Goal: Information Seeking & Learning: Check status

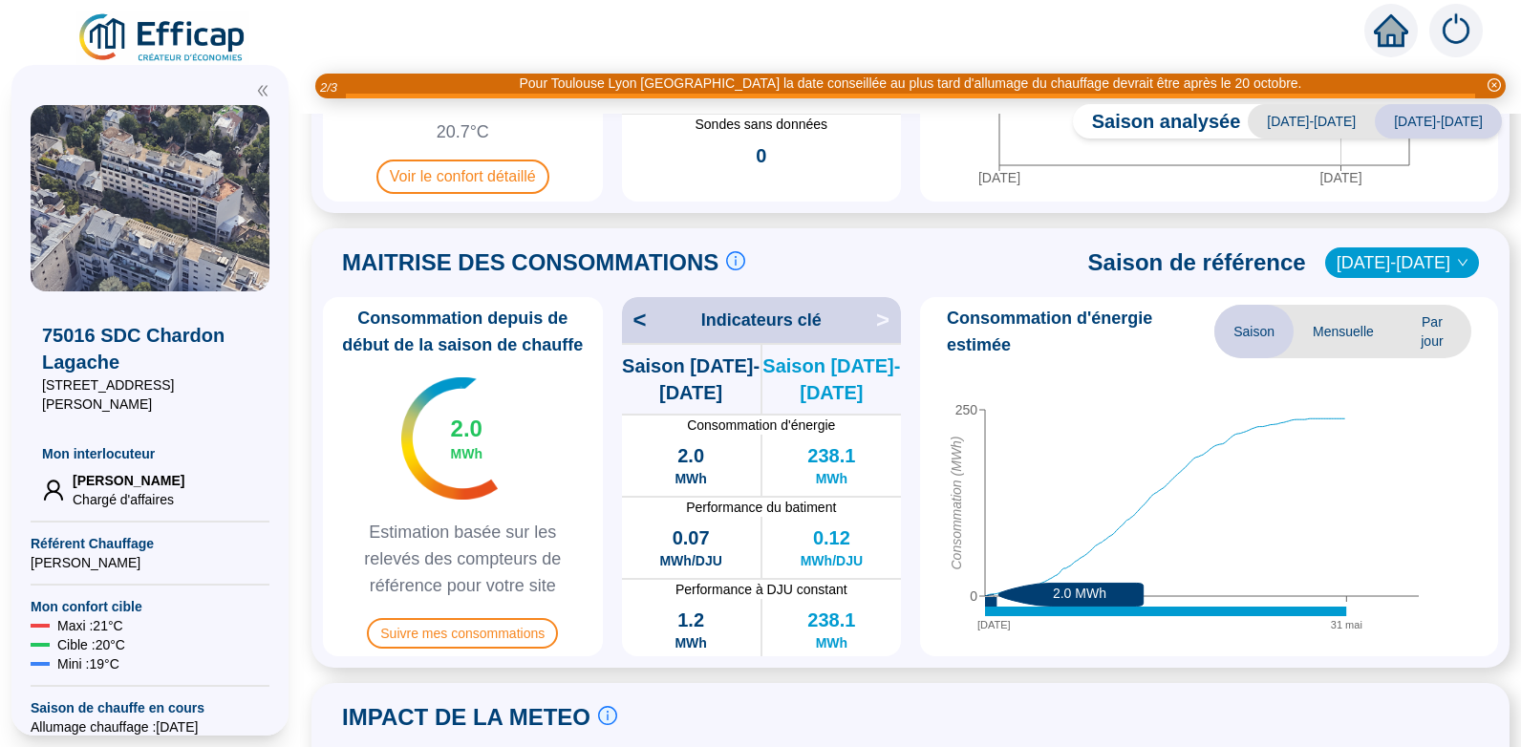
scroll to position [335, 0]
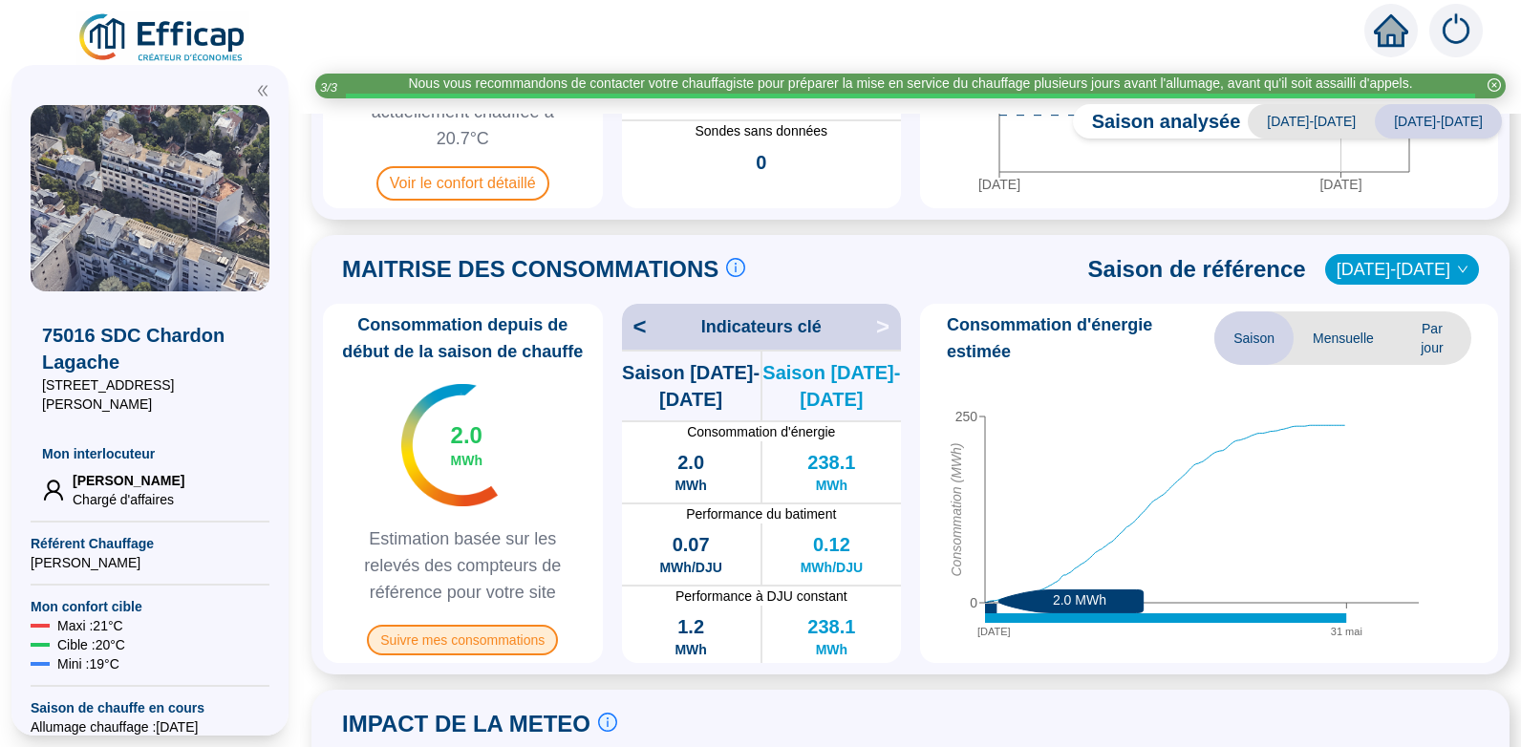
click at [470, 645] on span "Suivre mes consommations" at bounding box center [462, 640] width 191 height 31
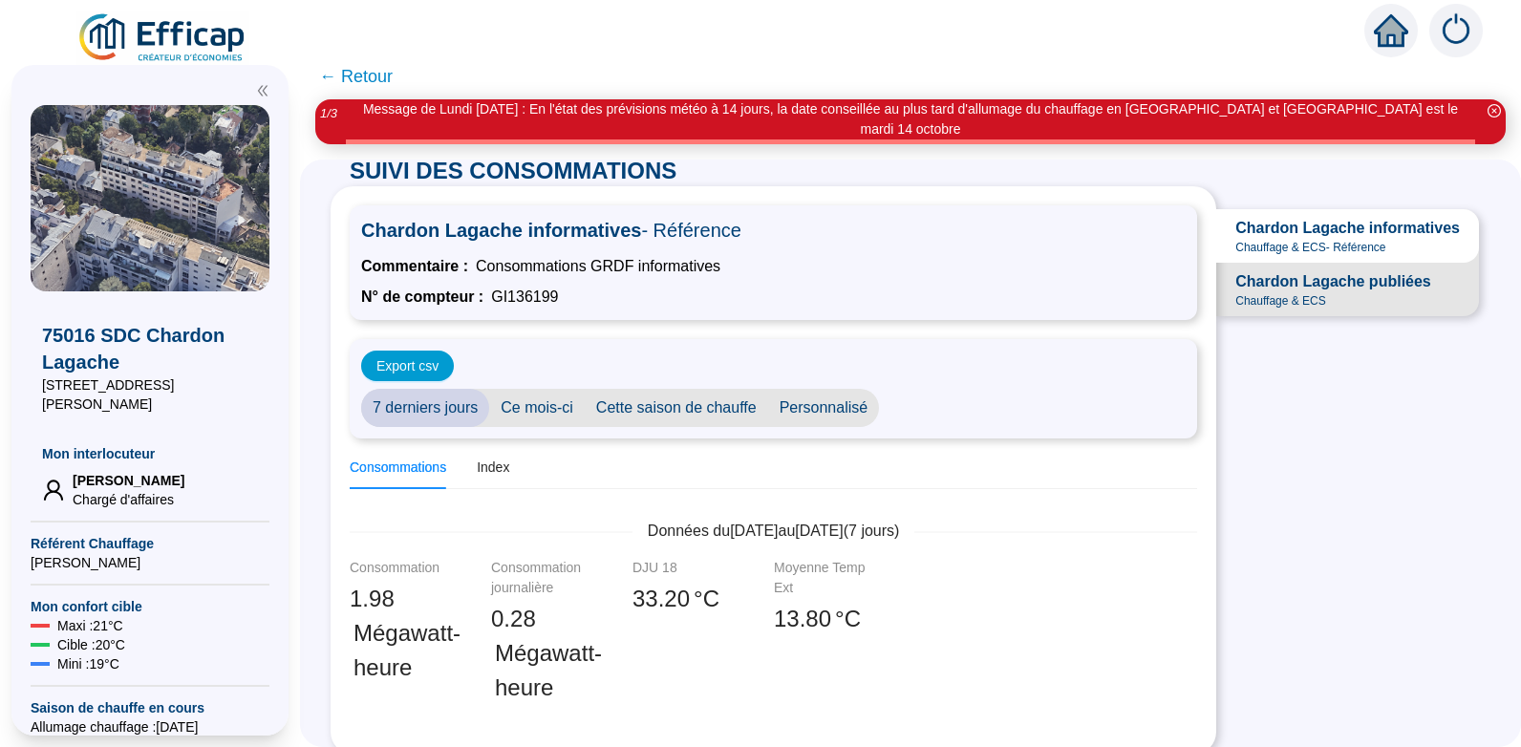
scroll to position [17, 0]
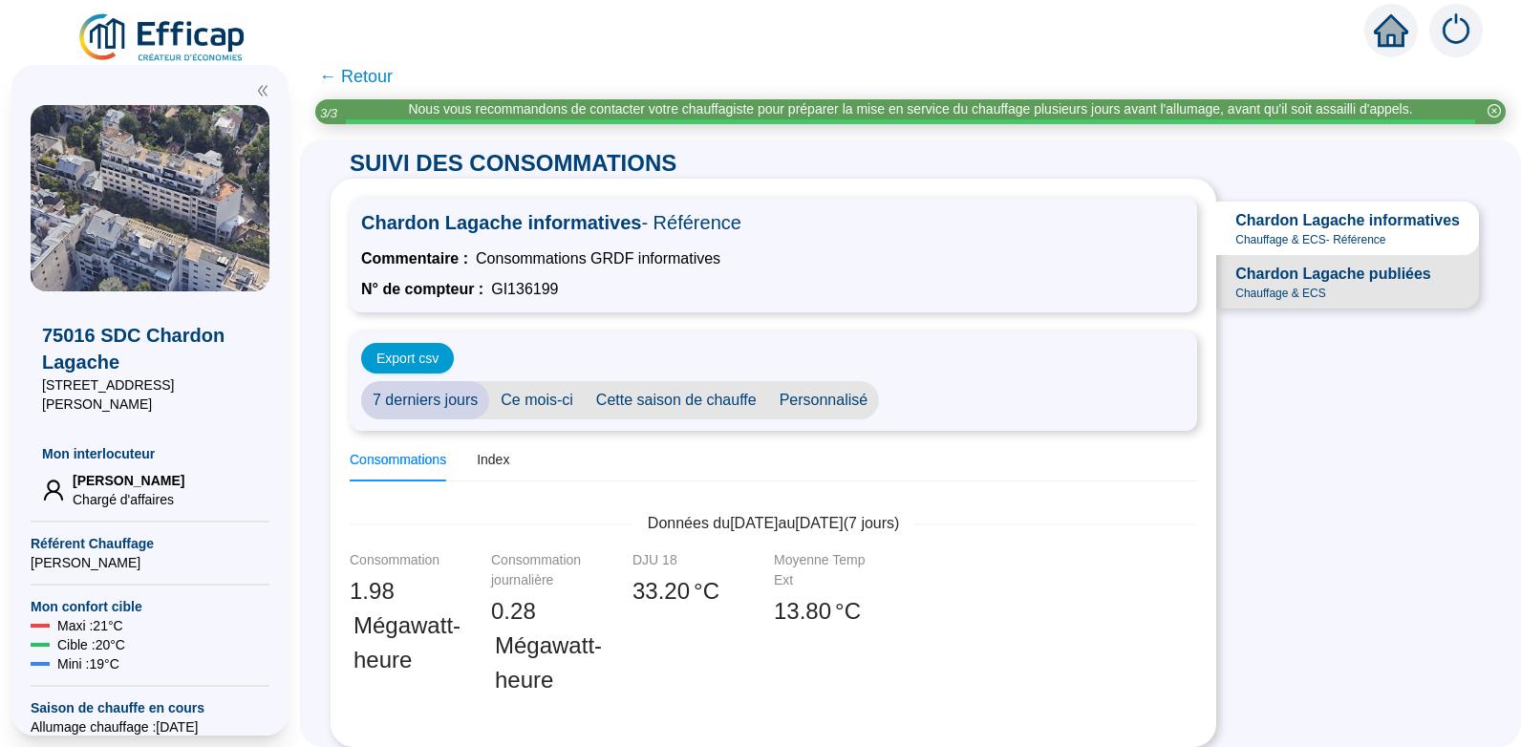
click at [380, 76] on span "← Retour" at bounding box center [356, 76] width 74 height 27
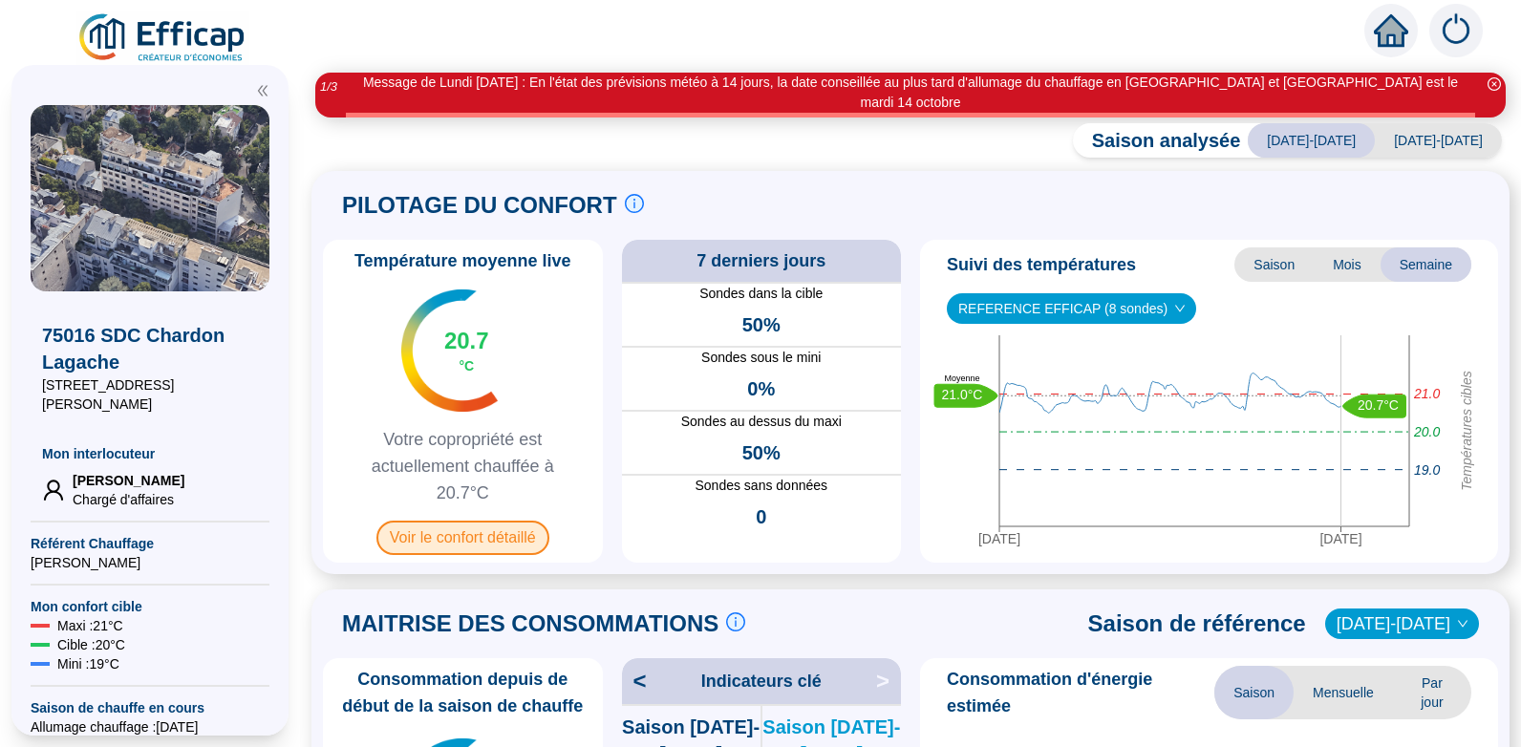
click at [474, 521] on span "Voir le confort détaillé" at bounding box center [462, 538] width 173 height 34
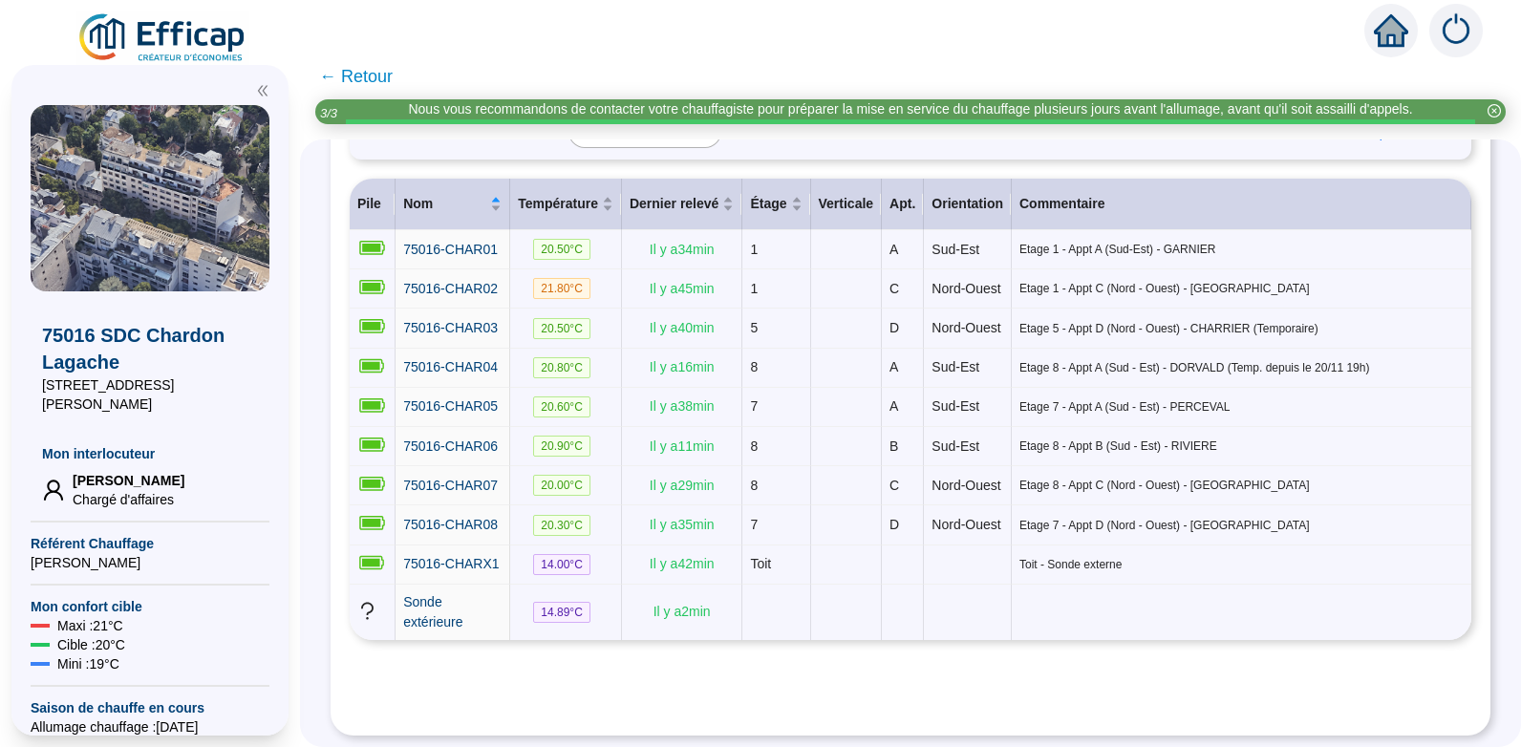
scroll to position [304, 0]
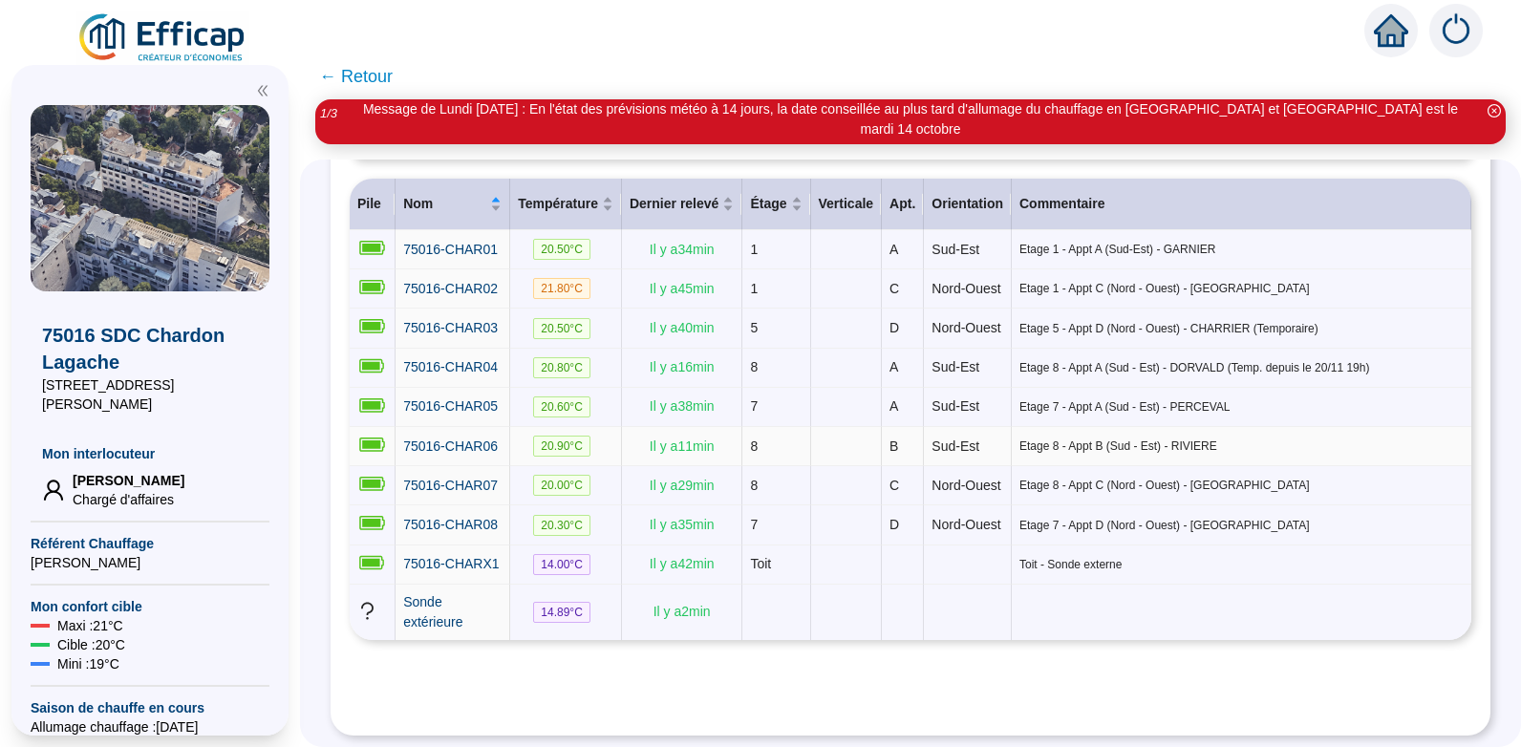
click at [474, 427] on td "75016-CHAR06" at bounding box center [453, 446] width 115 height 39
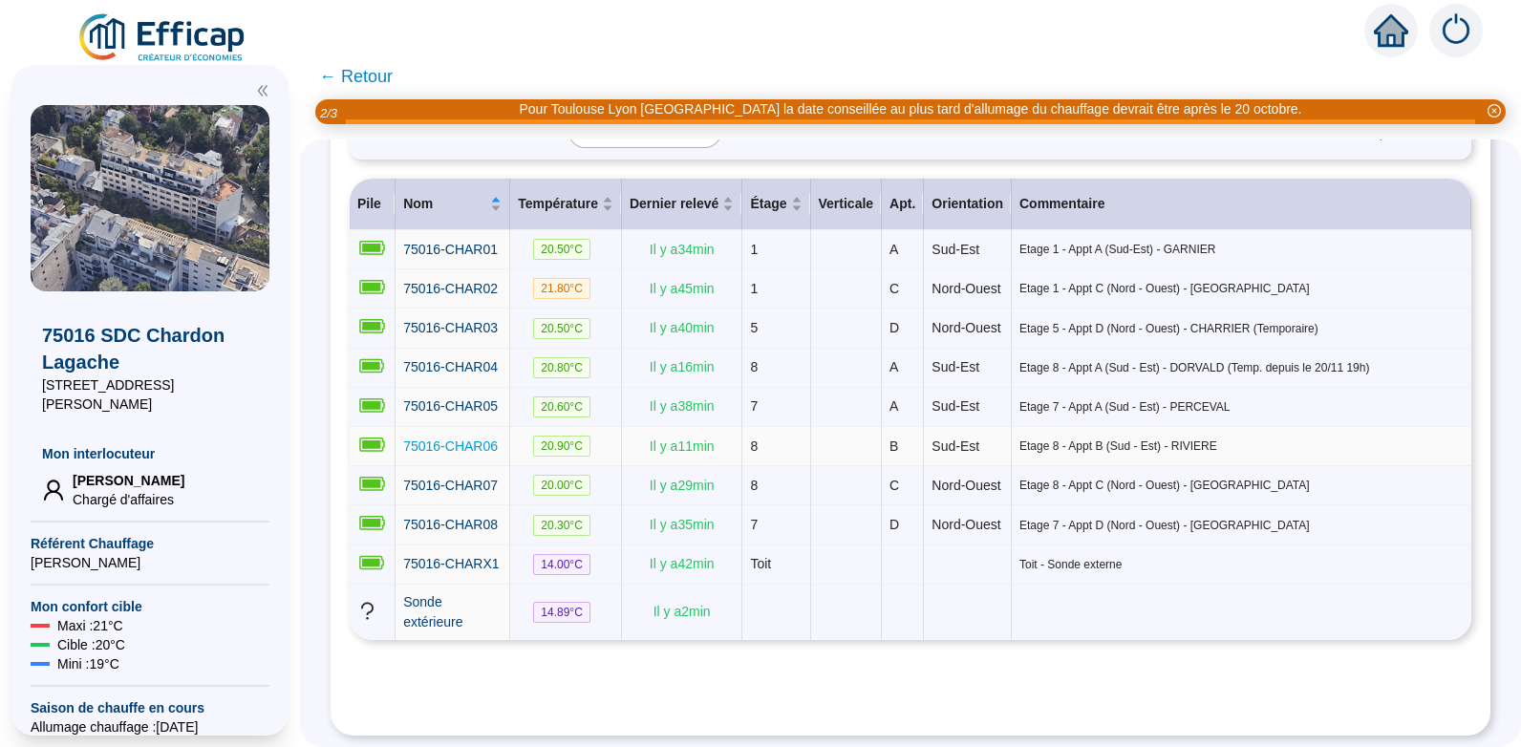
click at [480, 439] on span "75016-CHAR06" at bounding box center [450, 446] width 95 height 15
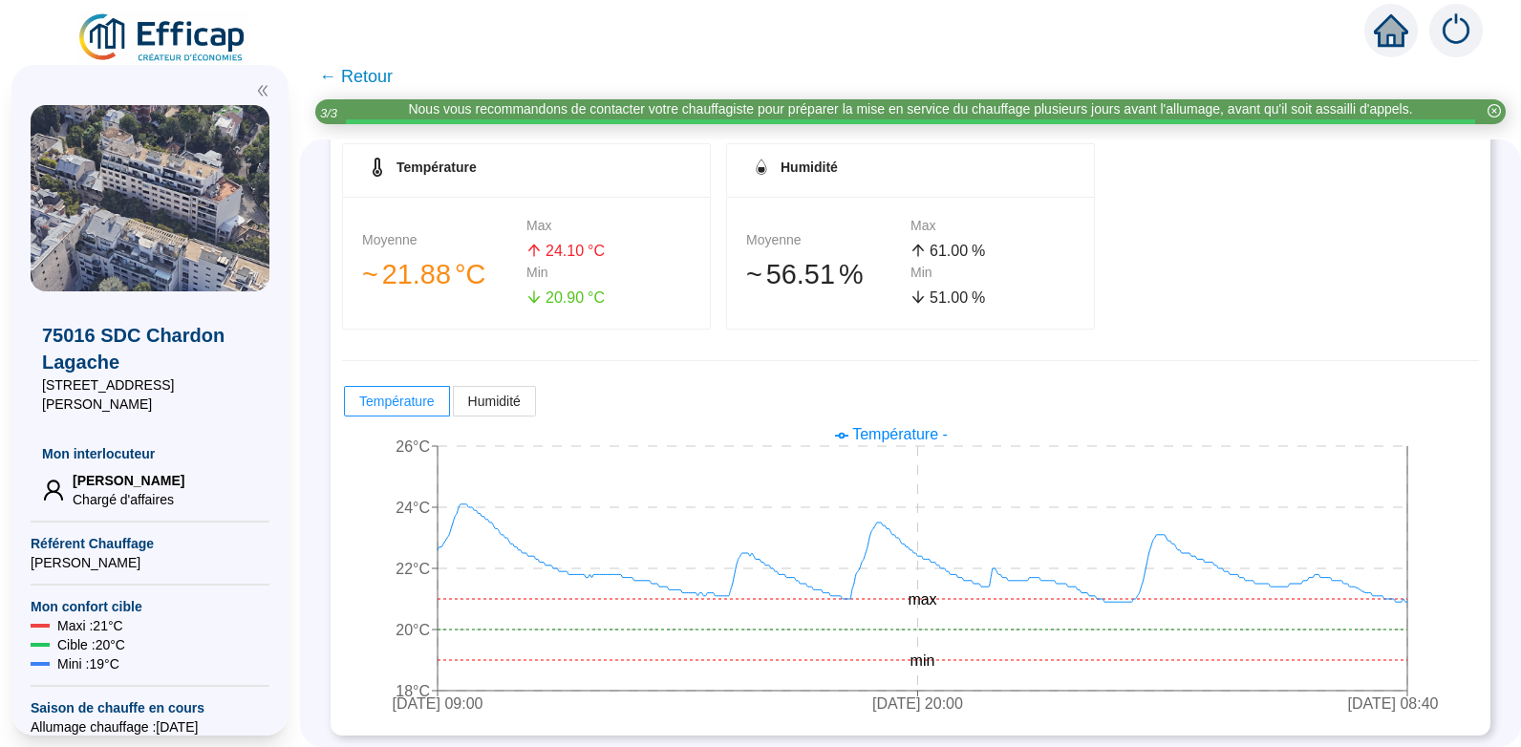
scroll to position [313, 0]
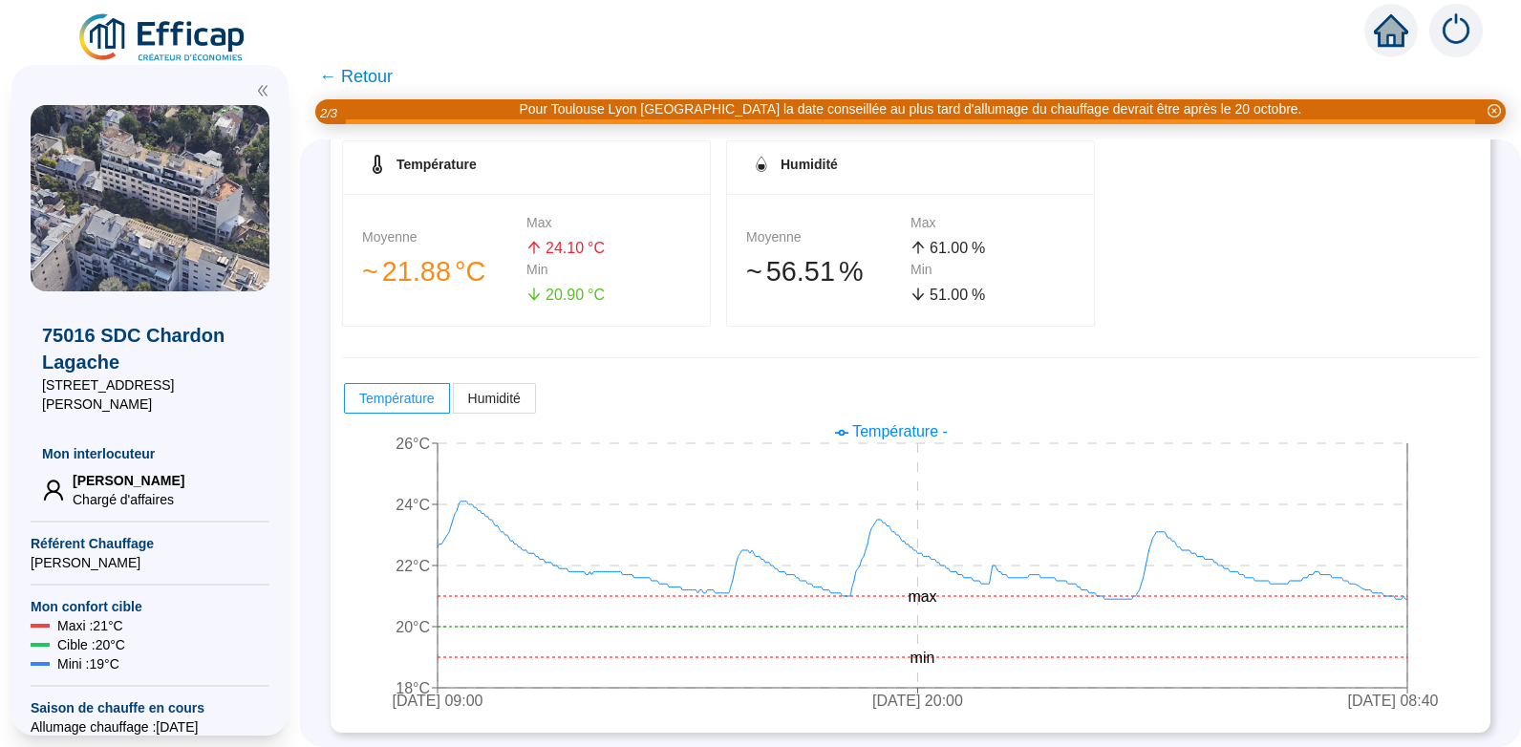
click at [376, 77] on span "← Retour" at bounding box center [356, 76] width 74 height 27
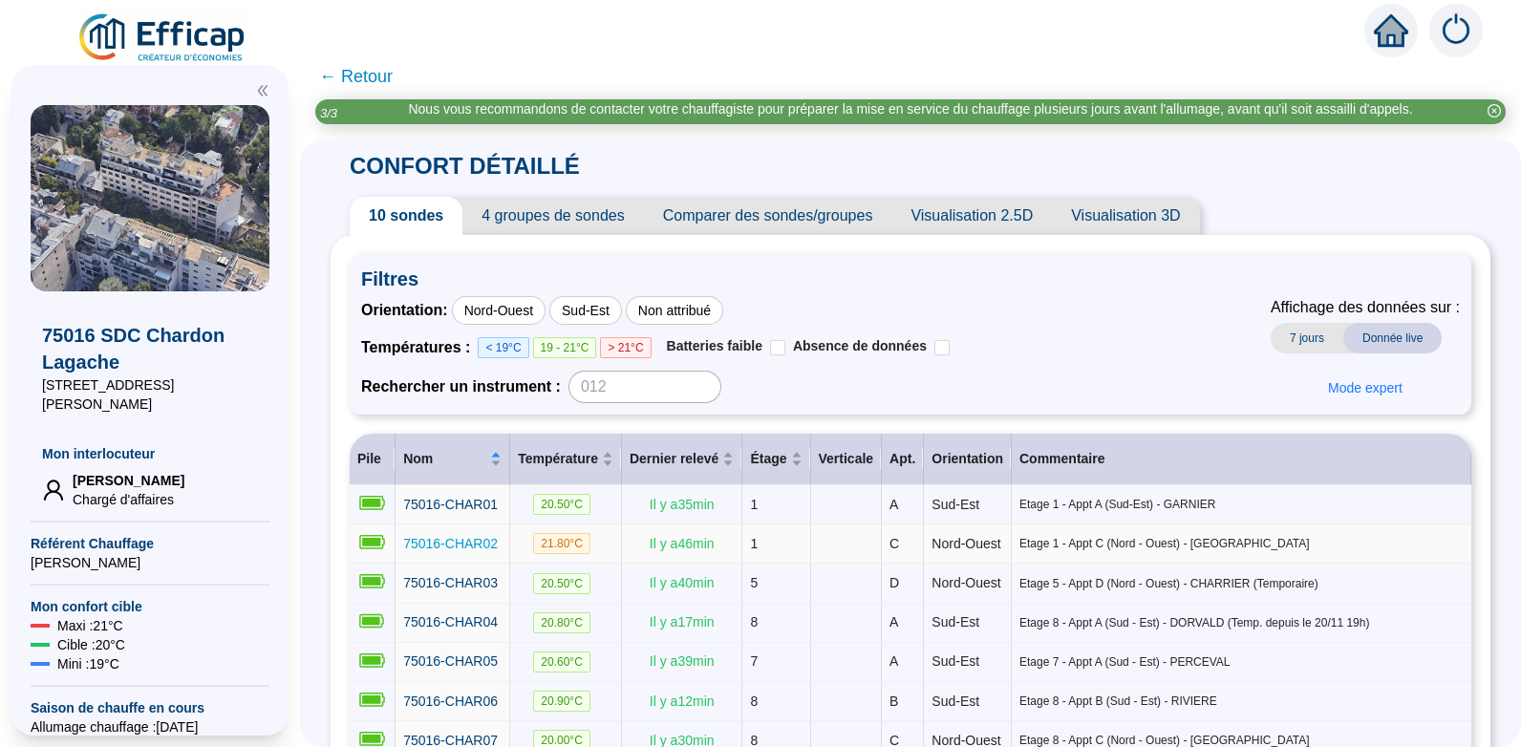
click at [475, 543] on span "75016-CHAR02" at bounding box center [450, 543] width 95 height 15
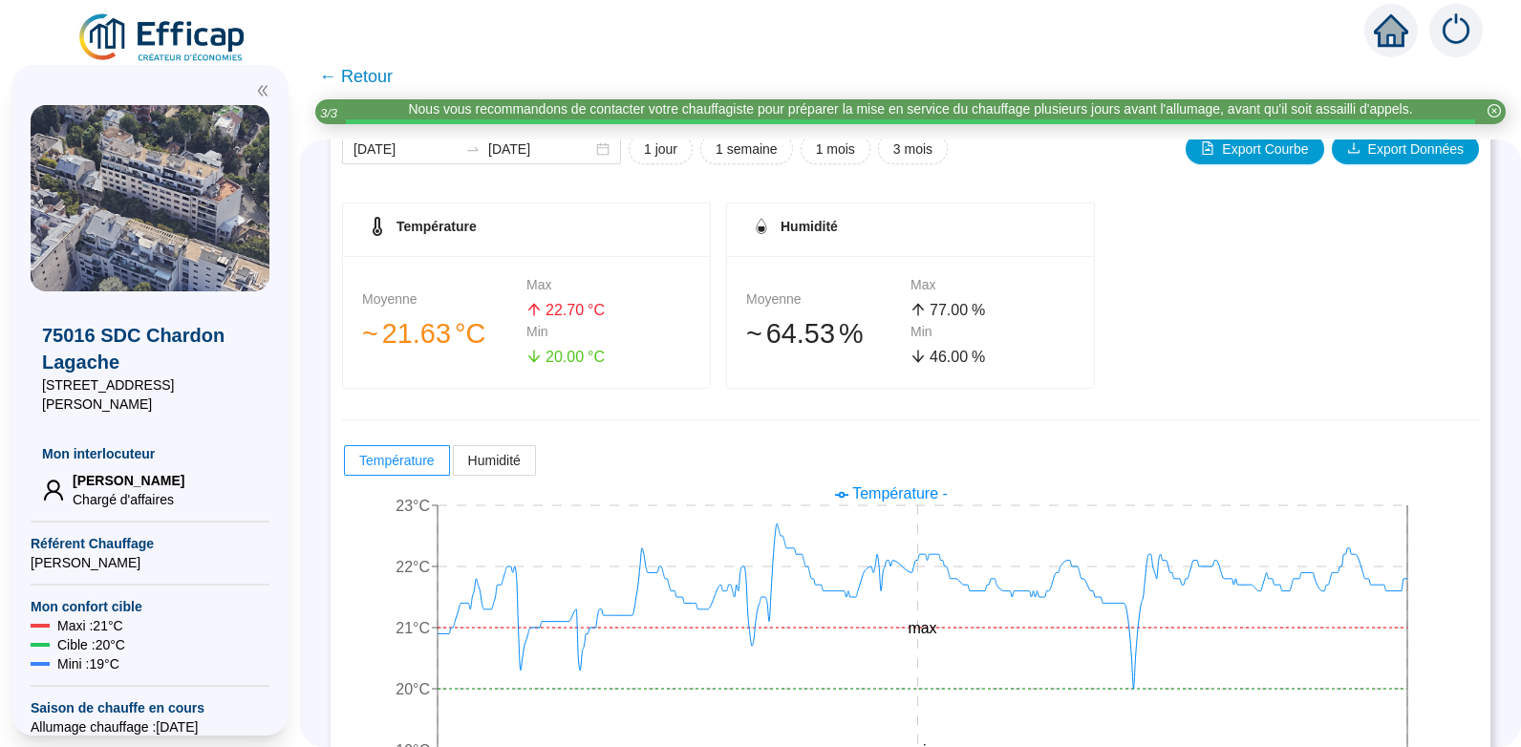
scroll to position [259, 0]
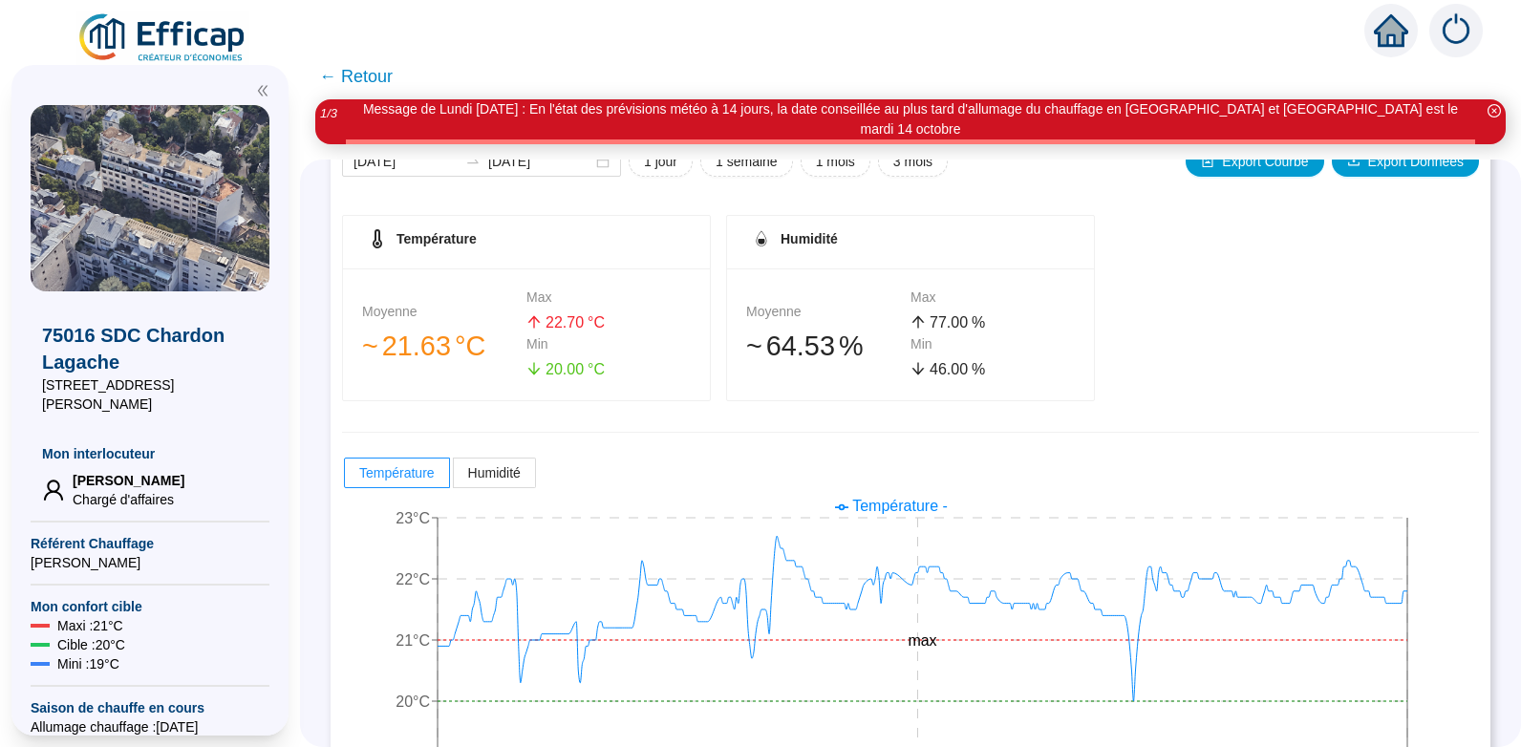
click at [370, 75] on span "← Retour" at bounding box center [356, 76] width 74 height 27
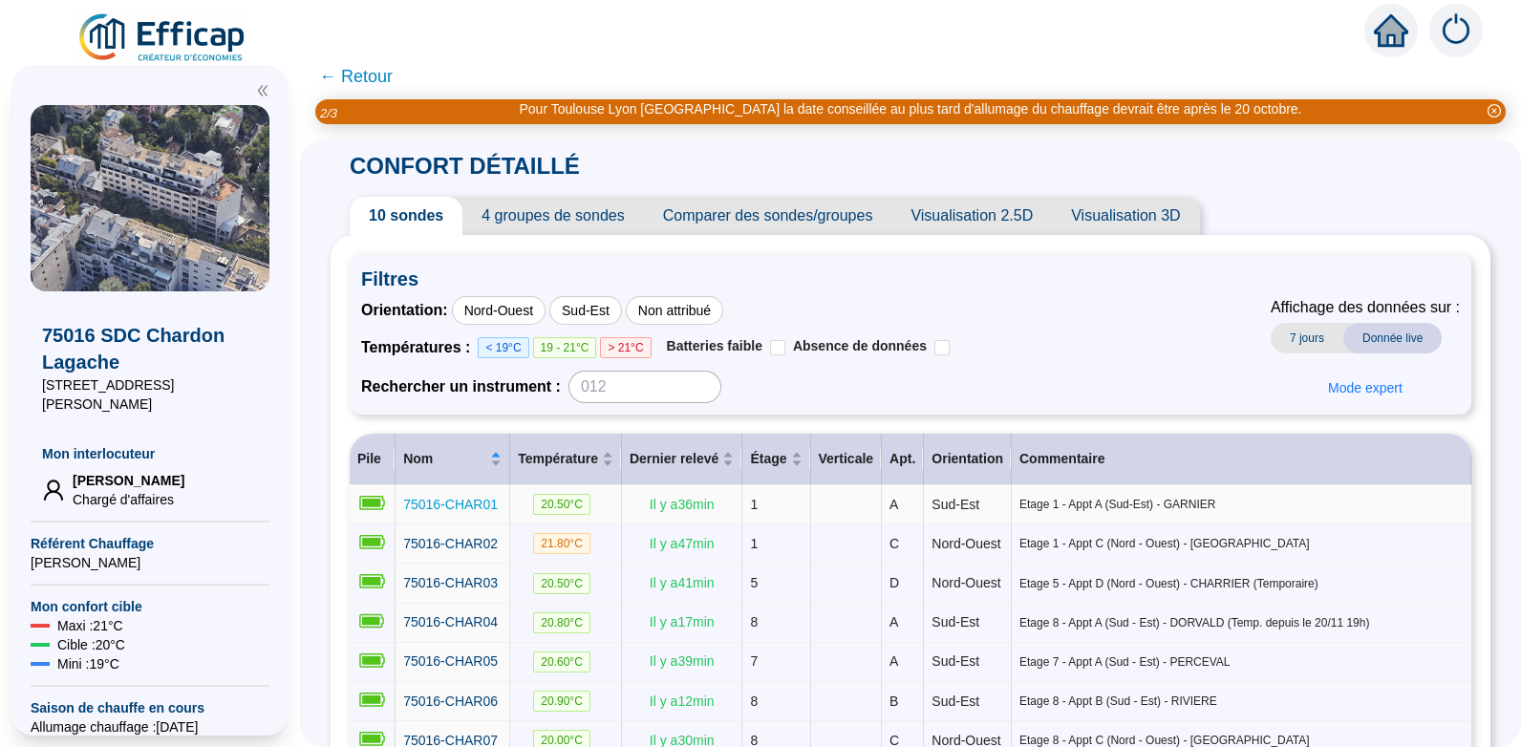
click at [482, 497] on span "75016-CHAR01" at bounding box center [450, 504] width 95 height 15
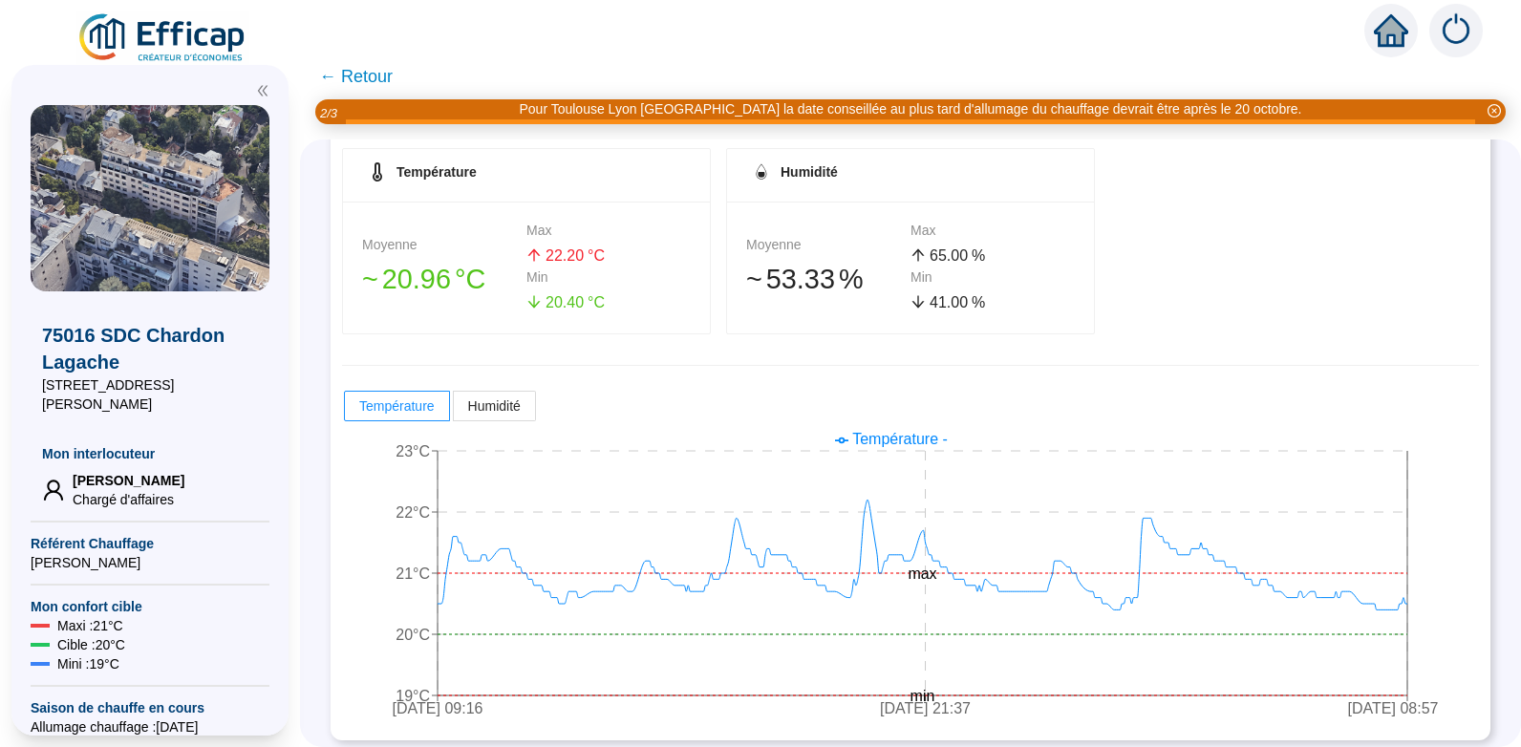
scroll to position [307, 0]
click at [382, 77] on span "← Retour" at bounding box center [356, 76] width 74 height 27
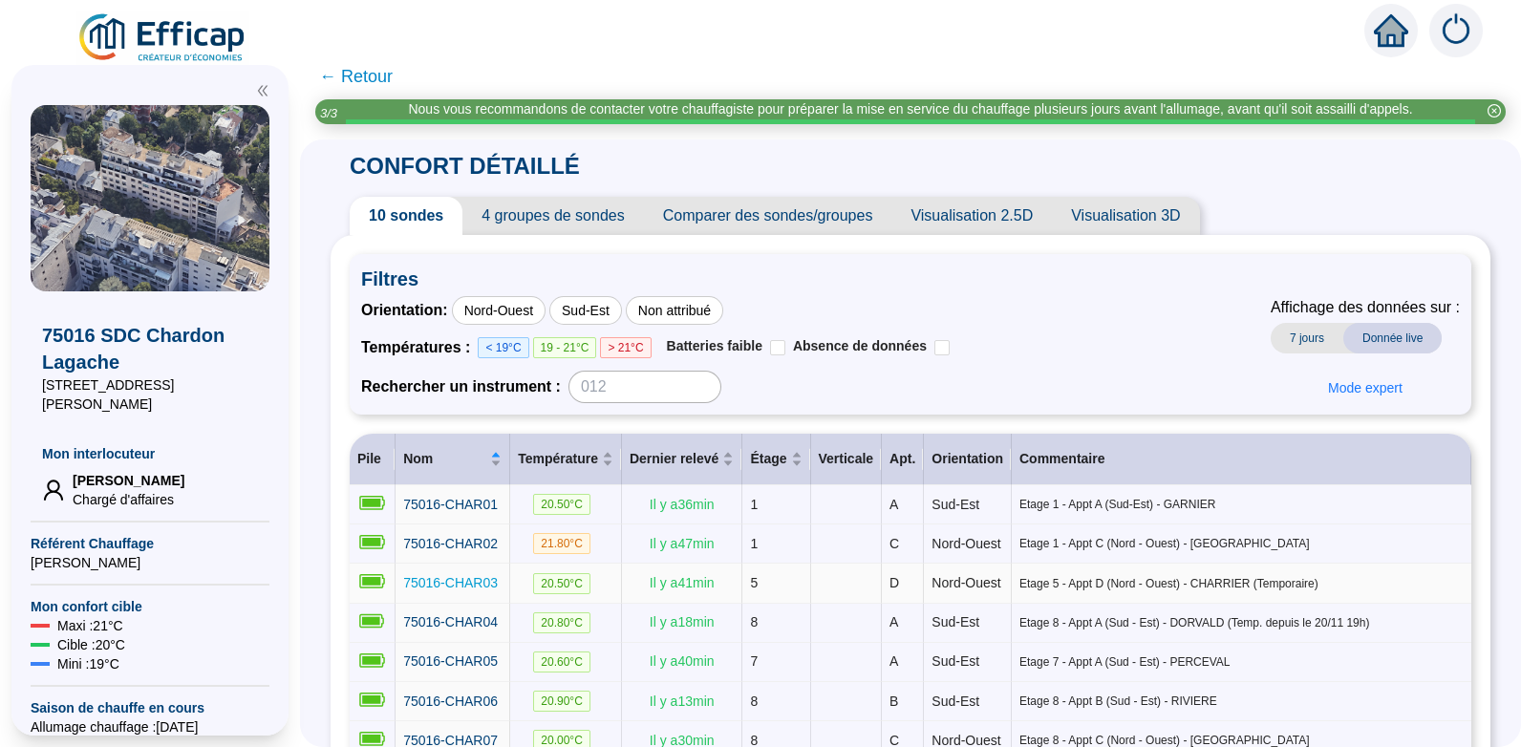
click at [483, 590] on span "75016-CHAR03" at bounding box center [450, 582] width 95 height 15
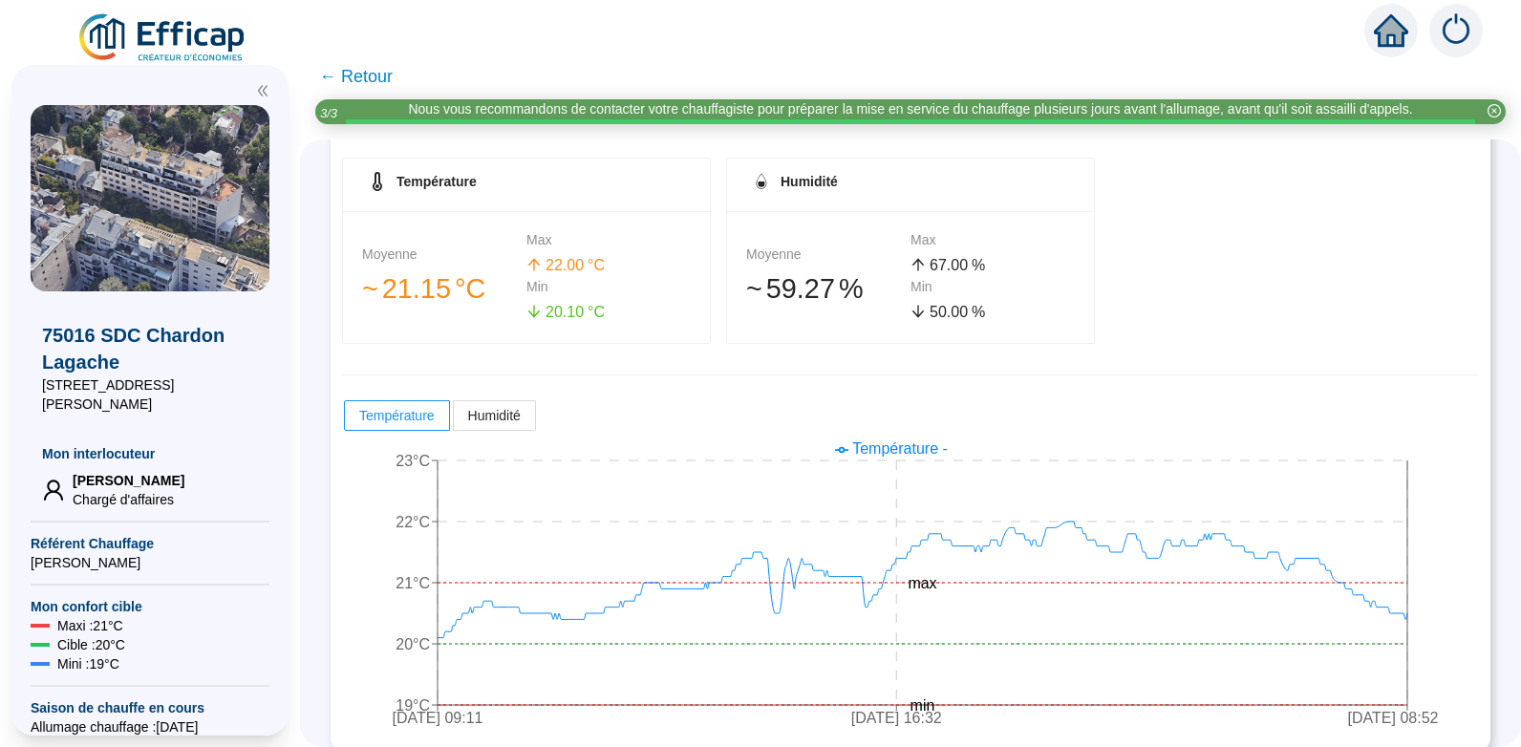
scroll to position [313, 0]
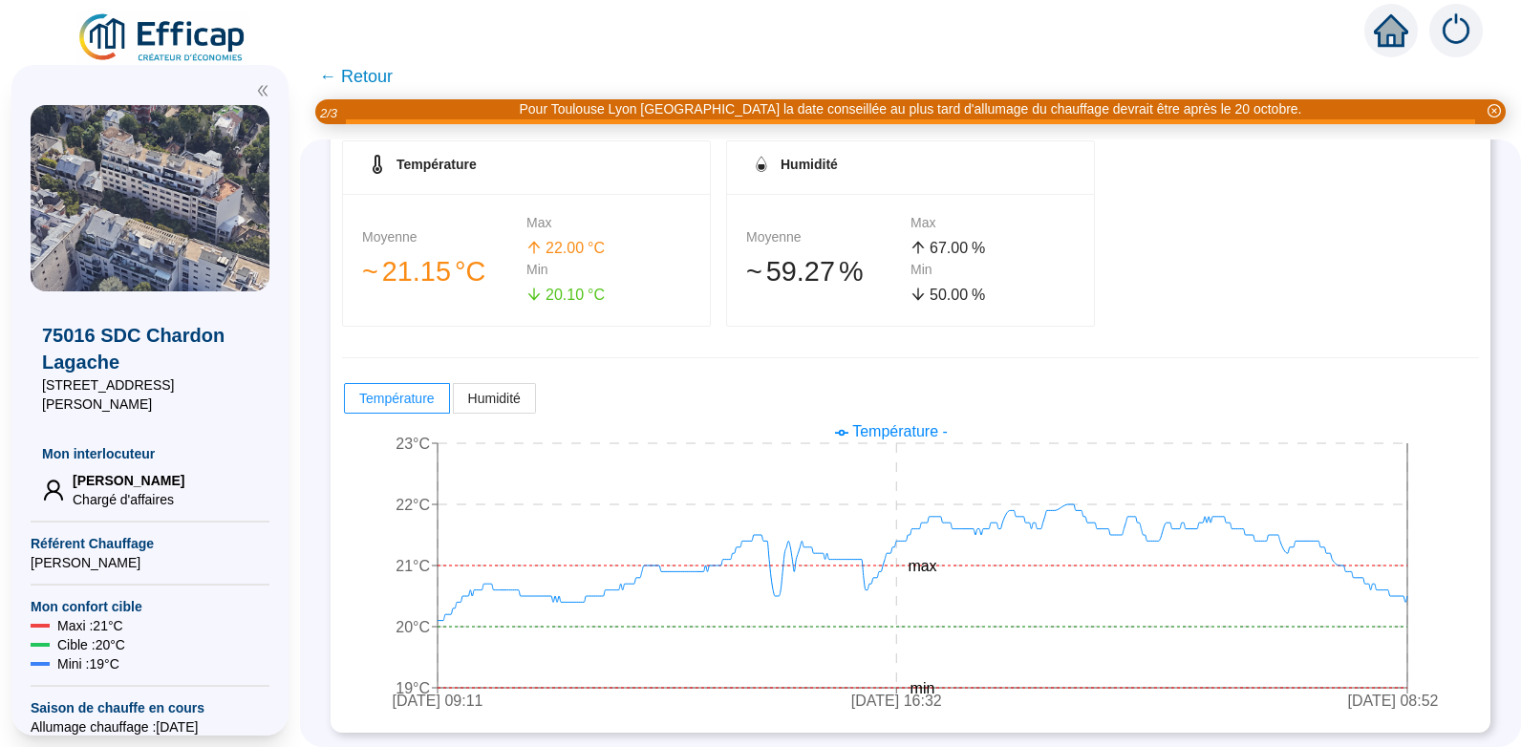
click at [376, 74] on span "← Retour" at bounding box center [356, 76] width 74 height 27
